Goal: Transaction & Acquisition: Book appointment/travel/reservation

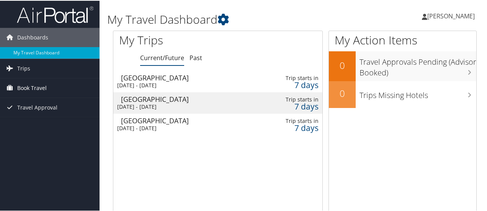
drag, startPoint x: 0, startPoint y: 0, endPoint x: 35, endPoint y: 85, distance: 92.4
click at [35, 85] on span "Book Travel" at bounding box center [31, 87] width 29 height 19
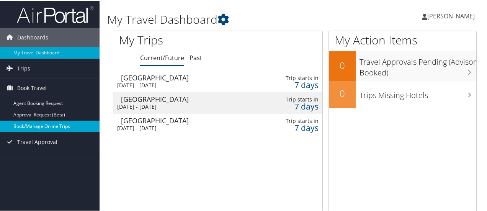
click at [35, 127] on link "Book/Manage Online Trips" at bounding box center [50, 125] width 100 height 11
